Goal: Transaction & Acquisition: Book appointment/travel/reservation

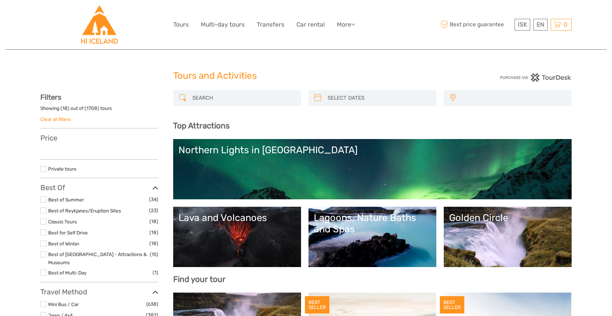
select select
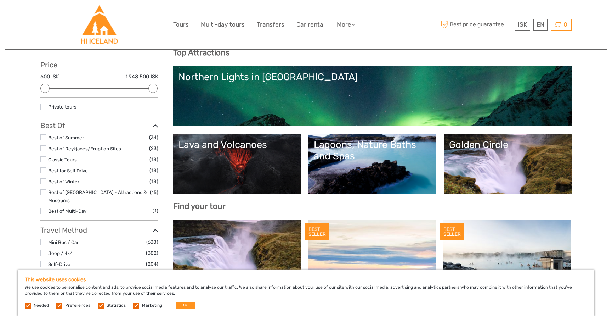
scroll to position [87, 0]
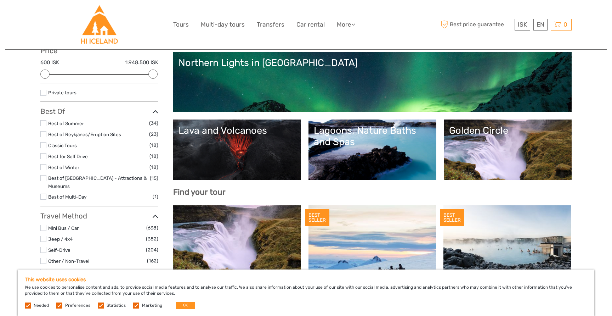
click at [250, 163] on link "Lava and Volcanoes" at bounding box center [236, 150] width 117 height 50
